Goal: Transaction & Acquisition: Obtain resource

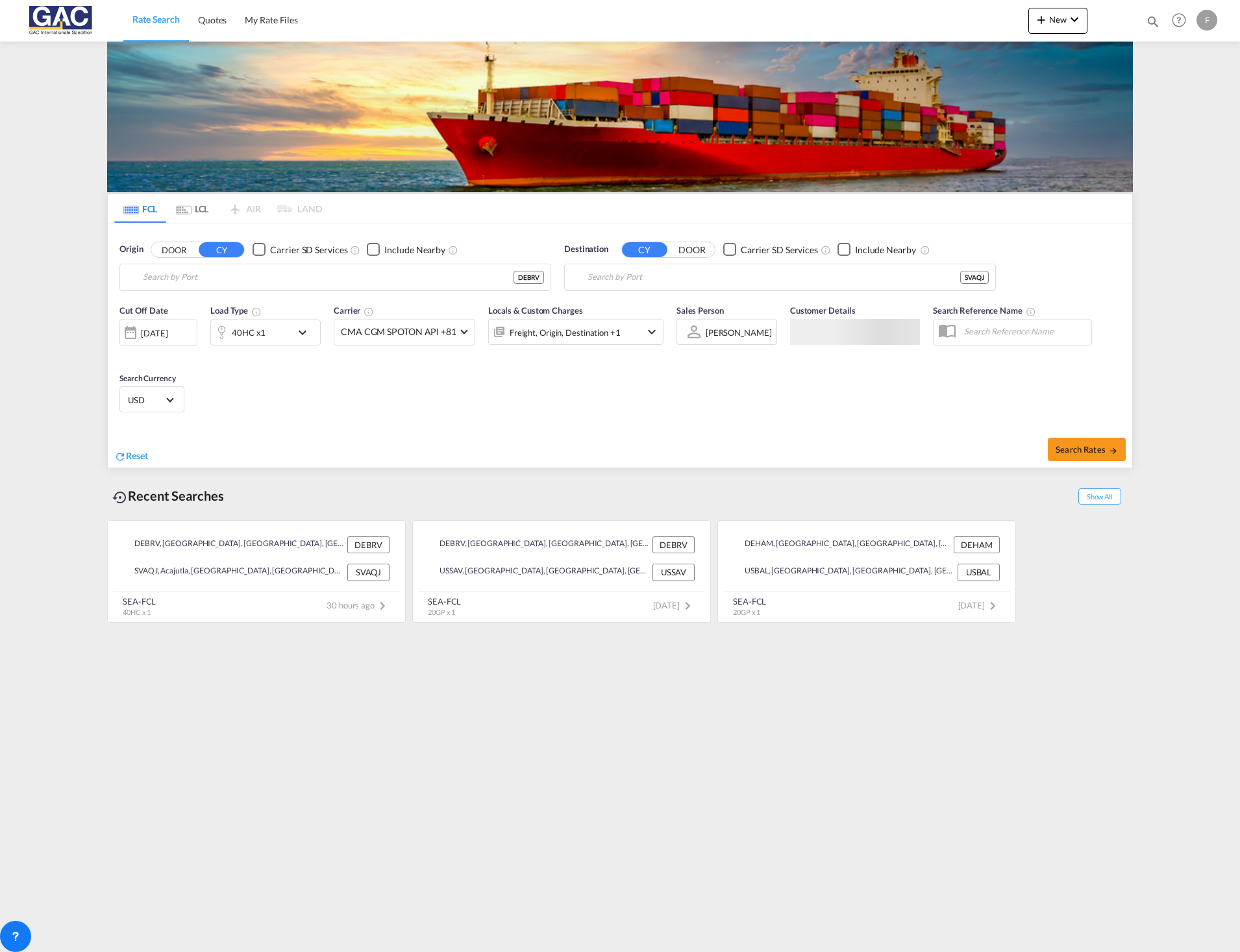
type input "[GEOGRAPHIC_DATA], DEBRV"
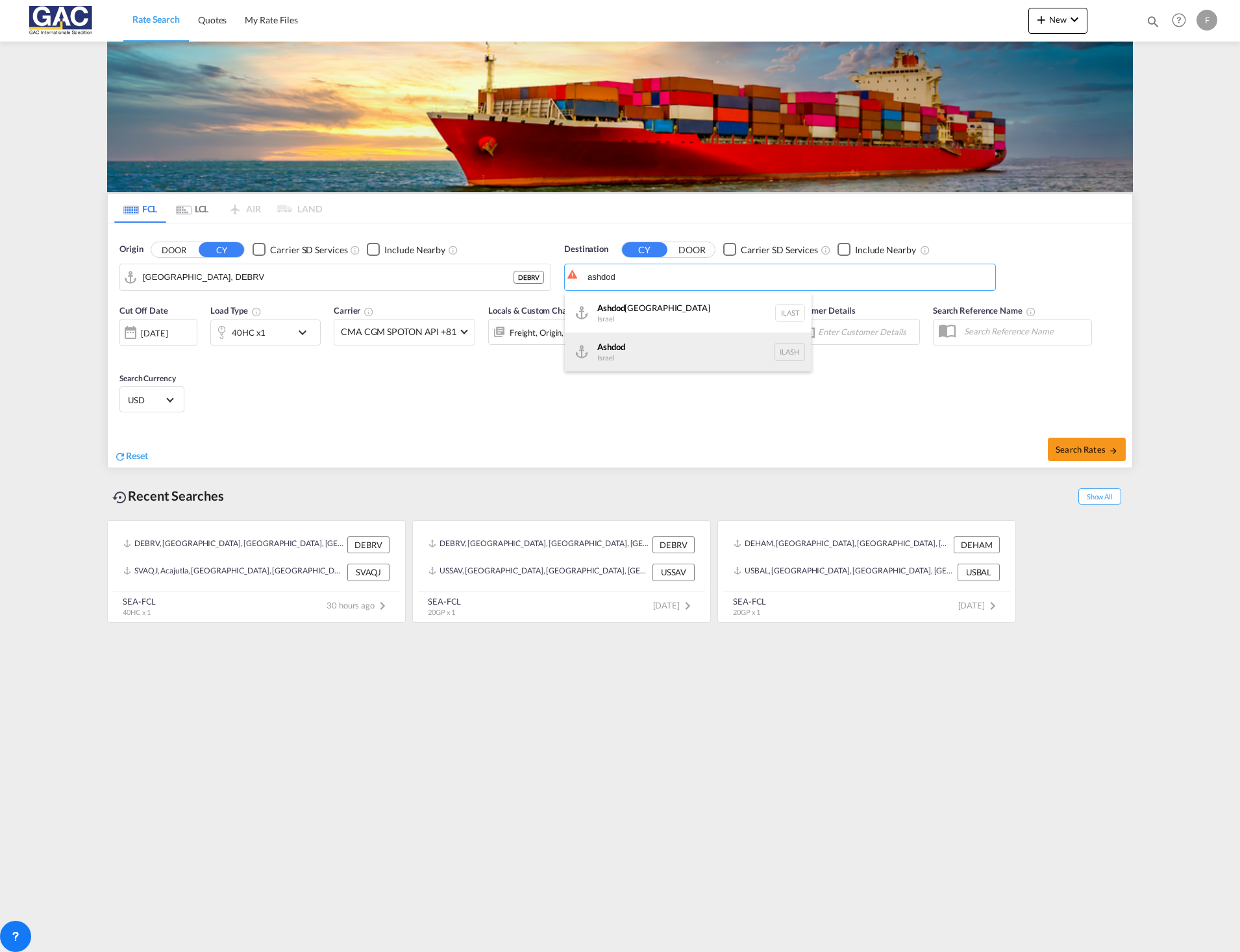
click at [635, 354] on div "Ashdod [GEOGRAPHIC_DATA] [GEOGRAPHIC_DATA]" at bounding box center [688, 352] width 247 height 39
type input "Ashdod, ILASH"
click at [462, 327] on span at bounding box center [463, 330] width 7 height 7
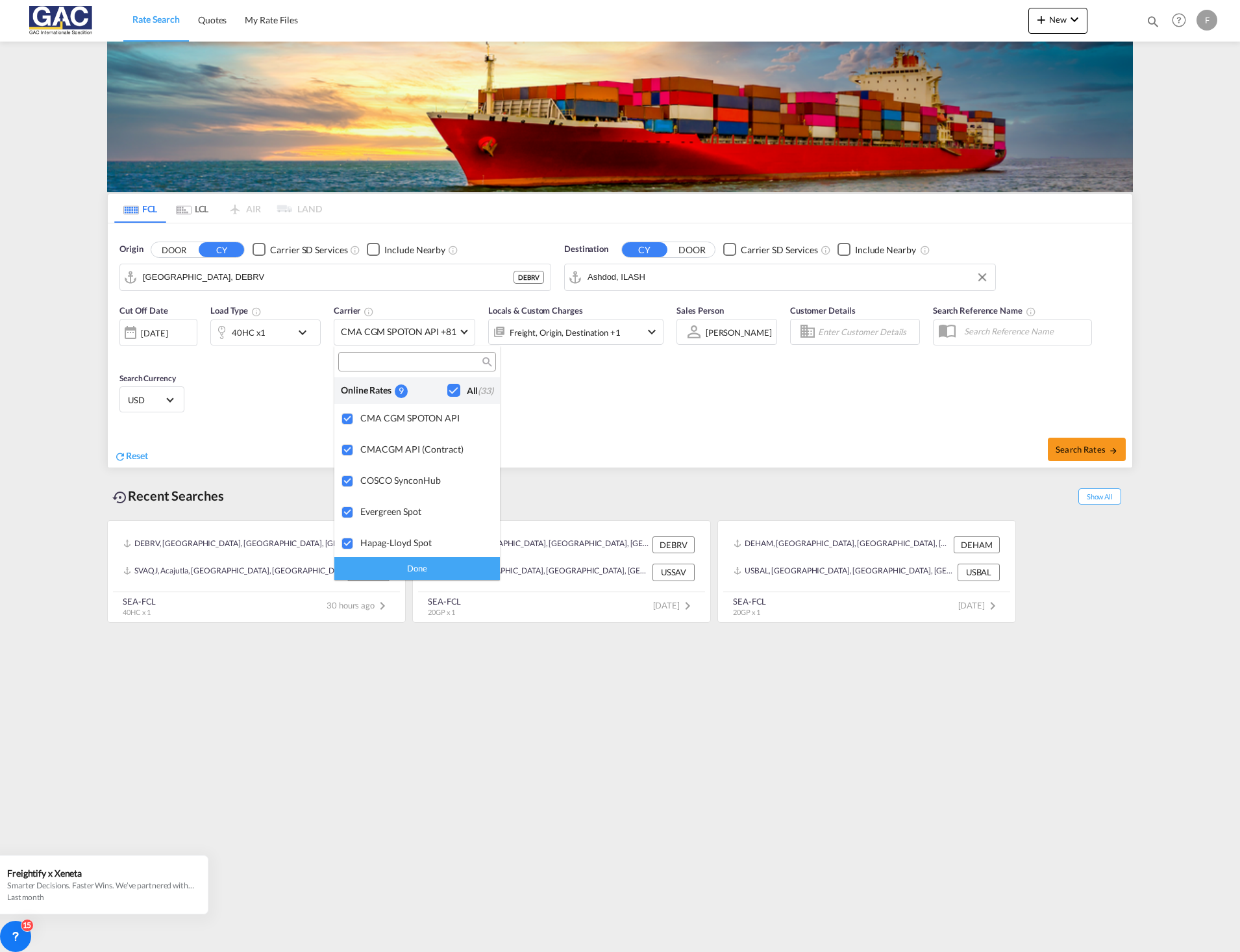
click at [624, 421] on md-backdrop at bounding box center [620, 476] width 1240 height 952
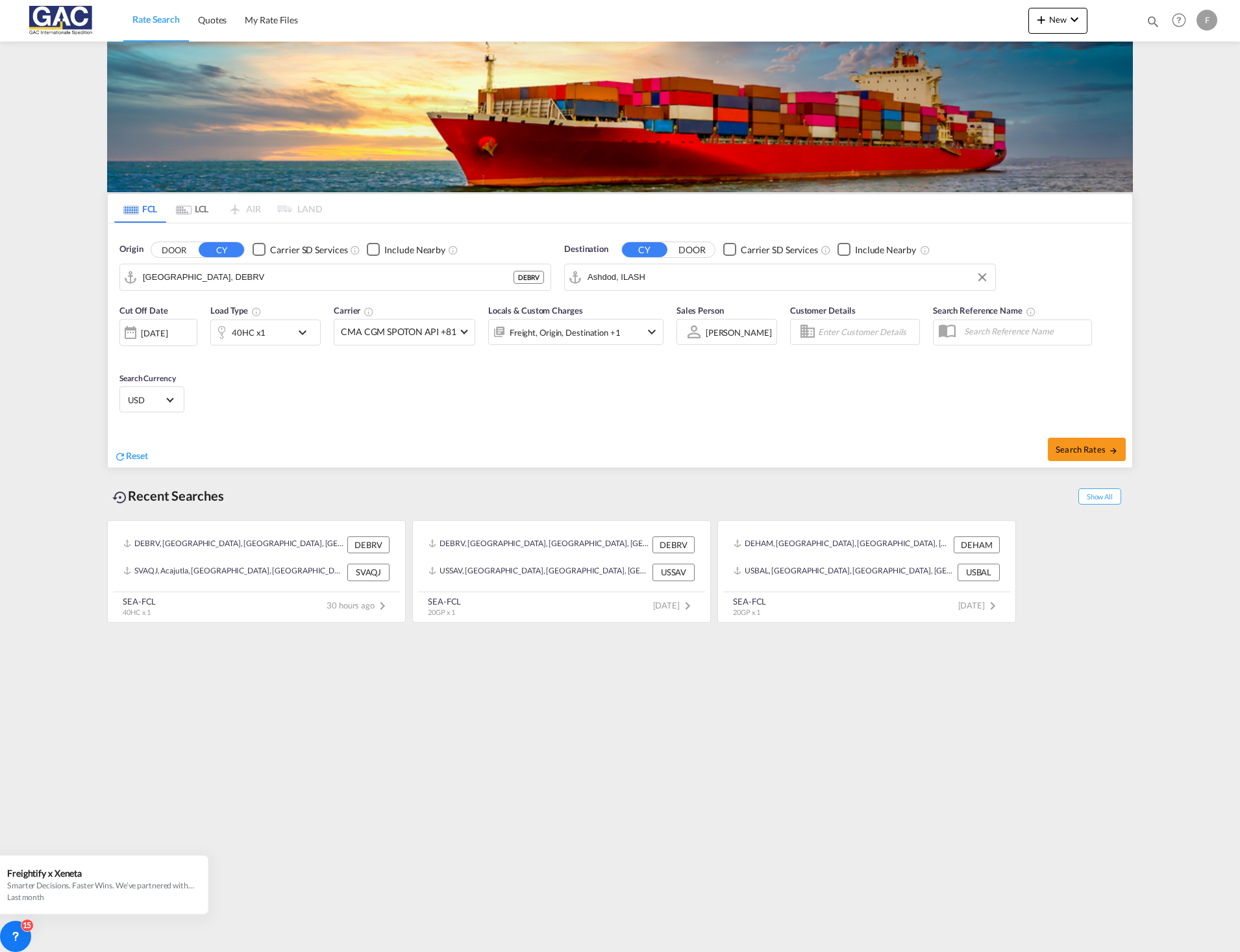
click at [426, 404] on div "Cut Off Date [DATE] [DATE] Load Type 40HC x1 Carrier CMA CGM SPOTON API +81 Loc…" at bounding box center [620, 361] width 1025 height 127
click at [156, 302] on div "Cut Off Date [DATE] [DATE] Load Type 40HC x1 Carrier CMA CGM SPOTON API +81 Loc…" at bounding box center [391, 331] width 557 height 68
click at [224, 272] on input "[GEOGRAPHIC_DATA], DEBRV" at bounding box center [343, 277] width 401 height 19
click at [390, 435] on div "Reset" at bounding box center [369, 446] width 509 height 36
click at [367, 245] on div "Checkbox No Ink" at bounding box center [373, 249] width 13 height 13
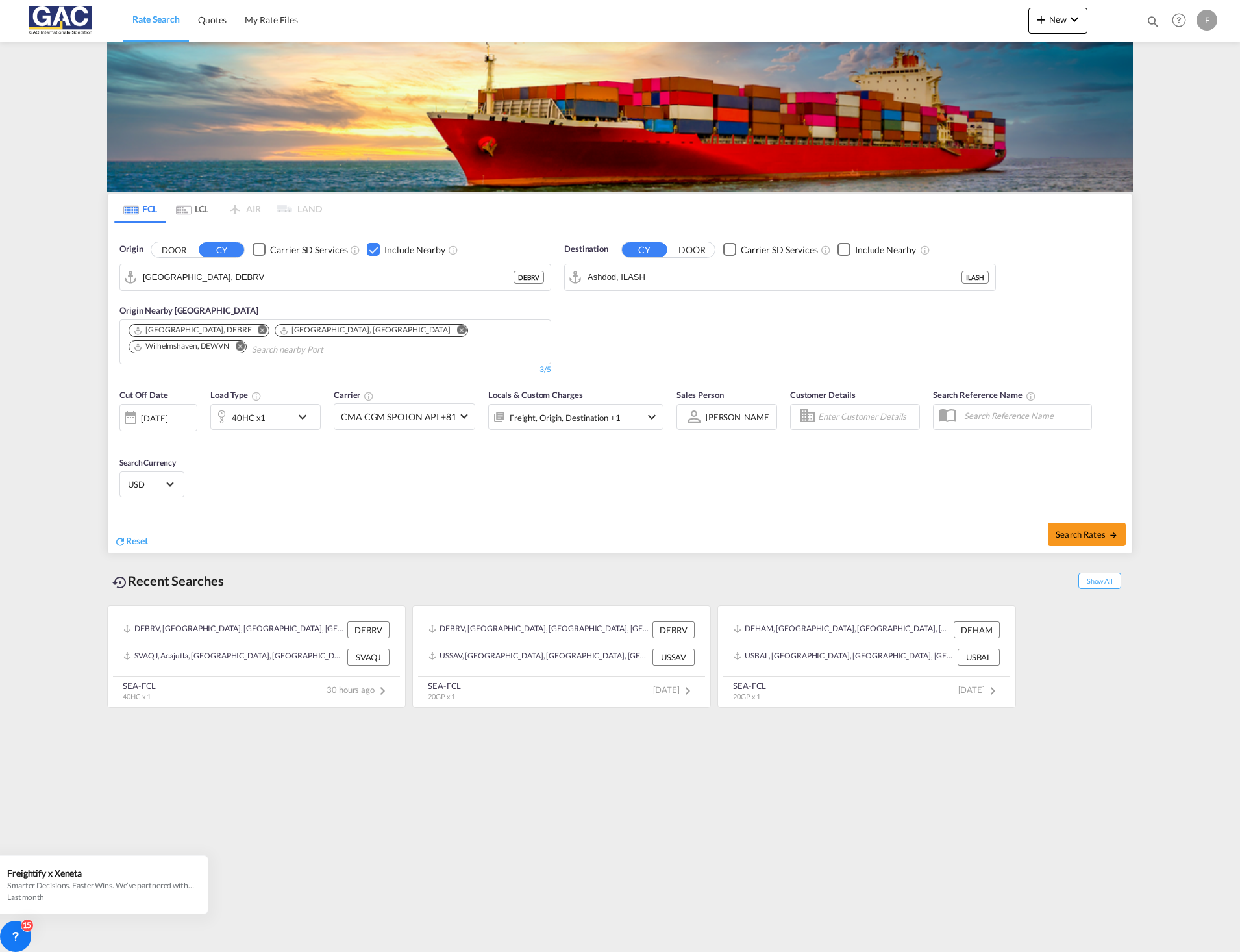
click at [257, 333] on md-icon "Remove" at bounding box center [262, 330] width 10 height 10
click at [1095, 529] on span "Search Rates" at bounding box center [1086, 534] width 62 height 11
type input "DEBRV to ILASH / [DATE]"
